Goal: Use online tool/utility

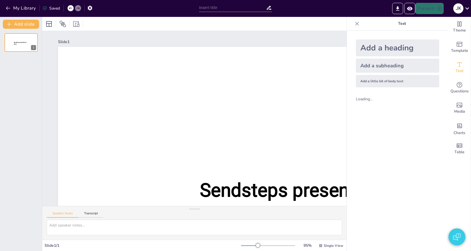
type input "test"
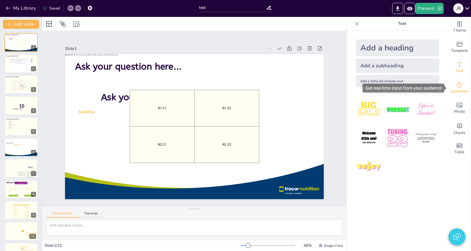
click at [459, 85] on icon "Get real-time input from your audience" at bounding box center [459, 84] width 7 height 7
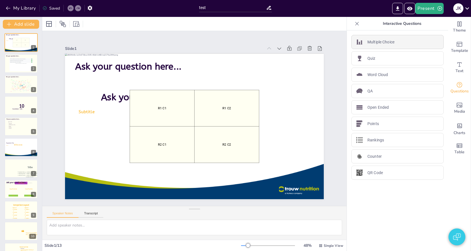
click at [408, 41] on div "Multiple Choice" at bounding box center [397, 42] width 92 height 14
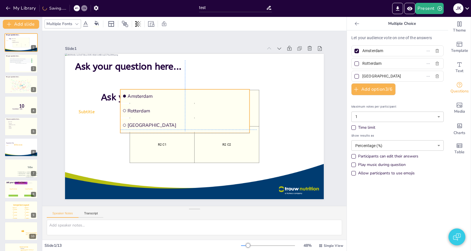
drag, startPoint x: 124, startPoint y: 107, endPoint x: 159, endPoint y: 106, distance: 35.2
click at [159, 107] on span "Rotterdam" at bounding box center [187, 110] width 120 height 6
click at [404, 23] on p "Multiple Choice" at bounding box center [401, 24] width 81 height 14
drag, startPoint x: 388, startPoint y: 24, endPoint x: 410, endPoint y: 24, distance: 21.7
click at [410, 24] on p "Multiple Choice" at bounding box center [401, 24] width 81 height 14
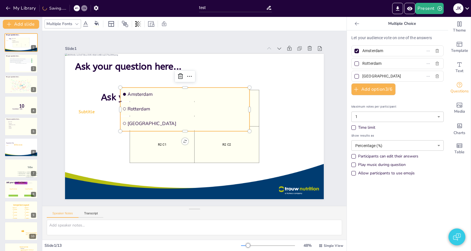
drag, startPoint x: 410, startPoint y: 24, endPoint x: 399, endPoint y: 26, distance: 10.8
click at [409, 24] on p "Multiple Choice" at bounding box center [401, 24] width 81 height 14
click at [356, 23] on icon at bounding box center [357, 24] width 4 height 4
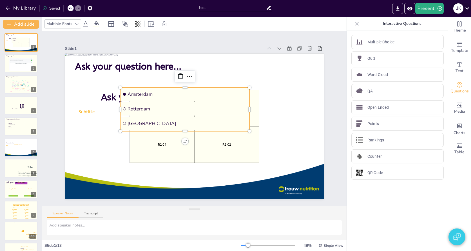
click at [463, 12] on div "J K" at bounding box center [460, 8] width 21 height 11
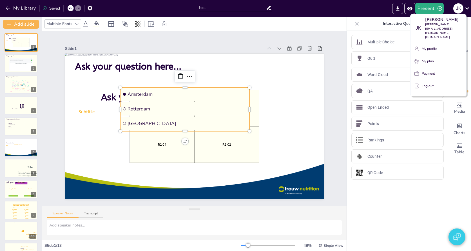
click at [425, 83] on p "Log out" at bounding box center [428, 85] width 12 height 5
